Goal: Navigation & Orientation: Find specific page/section

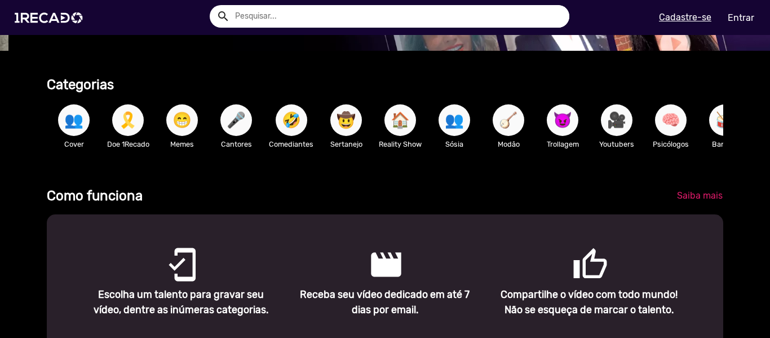
scroll to position [169, 0]
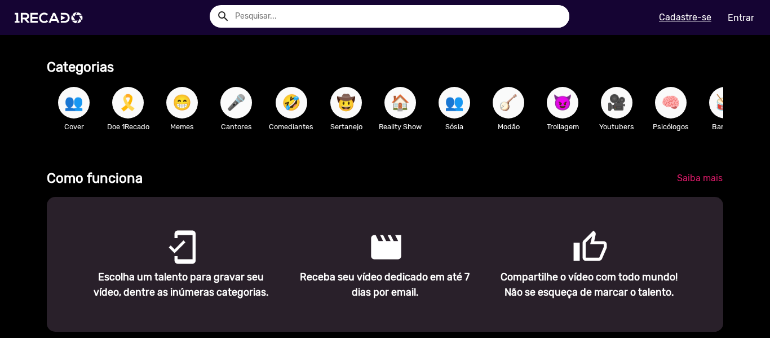
click at [250, 102] on button "🎤" at bounding box center [236, 103] width 32 height 32
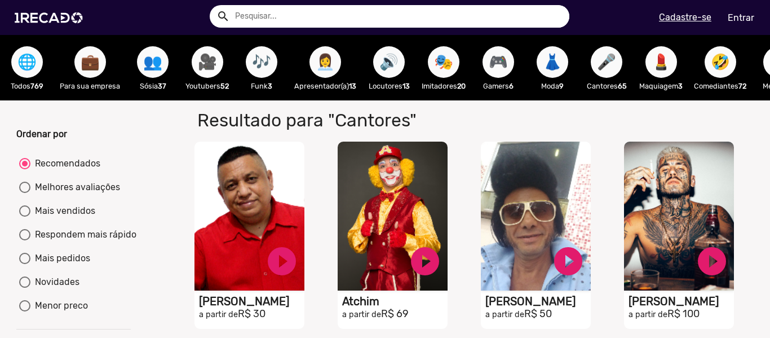
click at [206, 70] on span "🎥" at bounding box center [207, 62] width 19 height 32
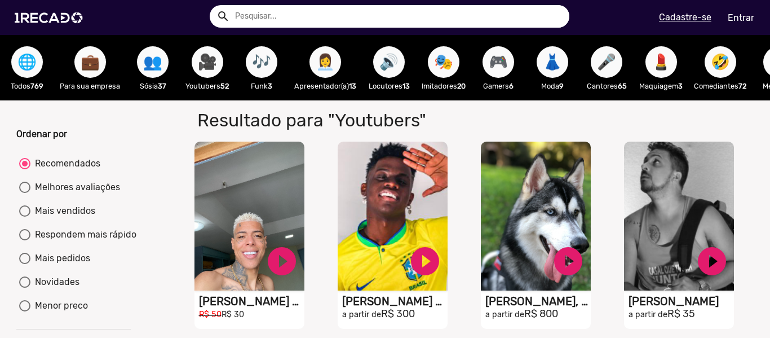
click at [93, 65] on span "💼" at bounding box center [90, 62] width 19 height 32
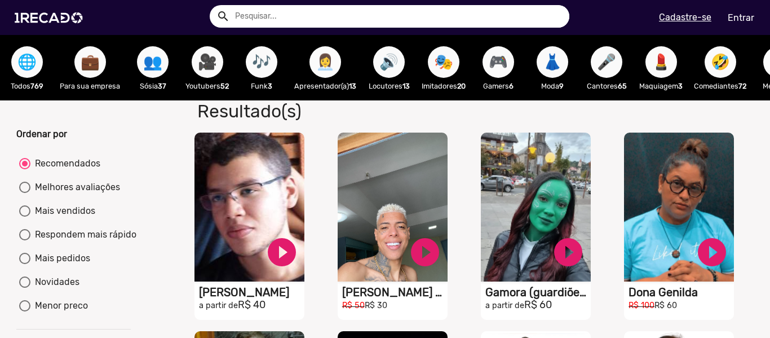
click at [332, 65] on span "👩‍💼" at bounding box center [325, 62] width 19 height 32
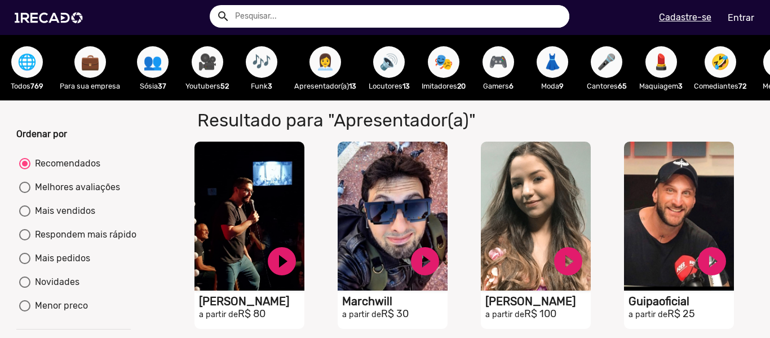
click at [379, 67] on button "🔊" at bounding box center [389, 62] width 32 height 32
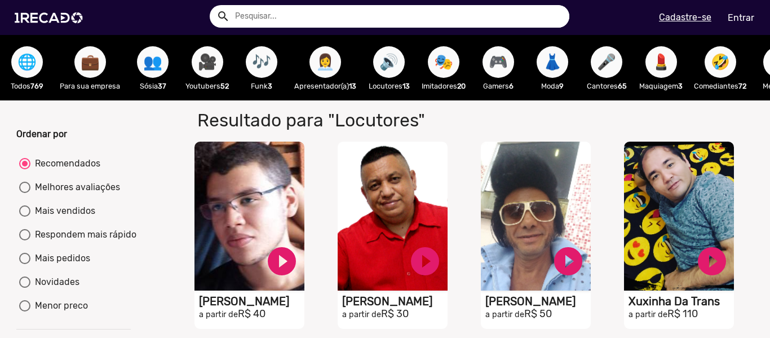
click at [447, 60] on span "🎭" at bounding box center [443, 62] width 19 height 32
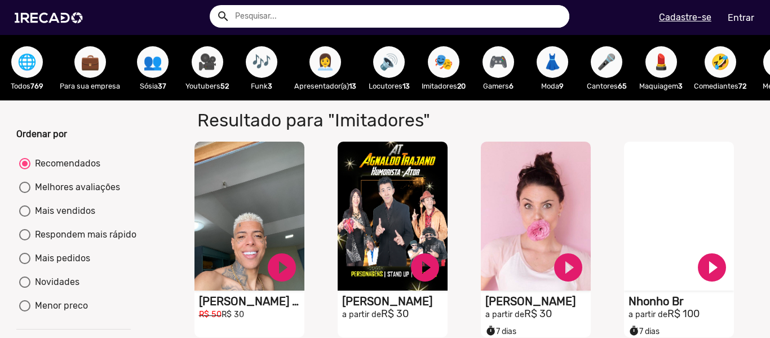
click at [730, 66] on span "🤣" at bounding box center [720, 62] width 19 height 32
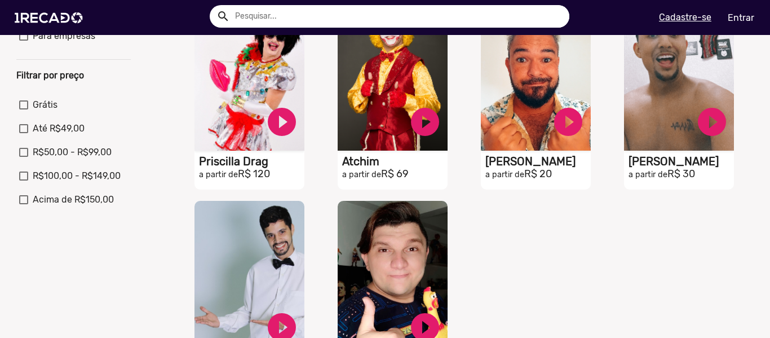
scroll to position [225, 0]
